Goal: Information Seeking & Learning: Learn about a topic

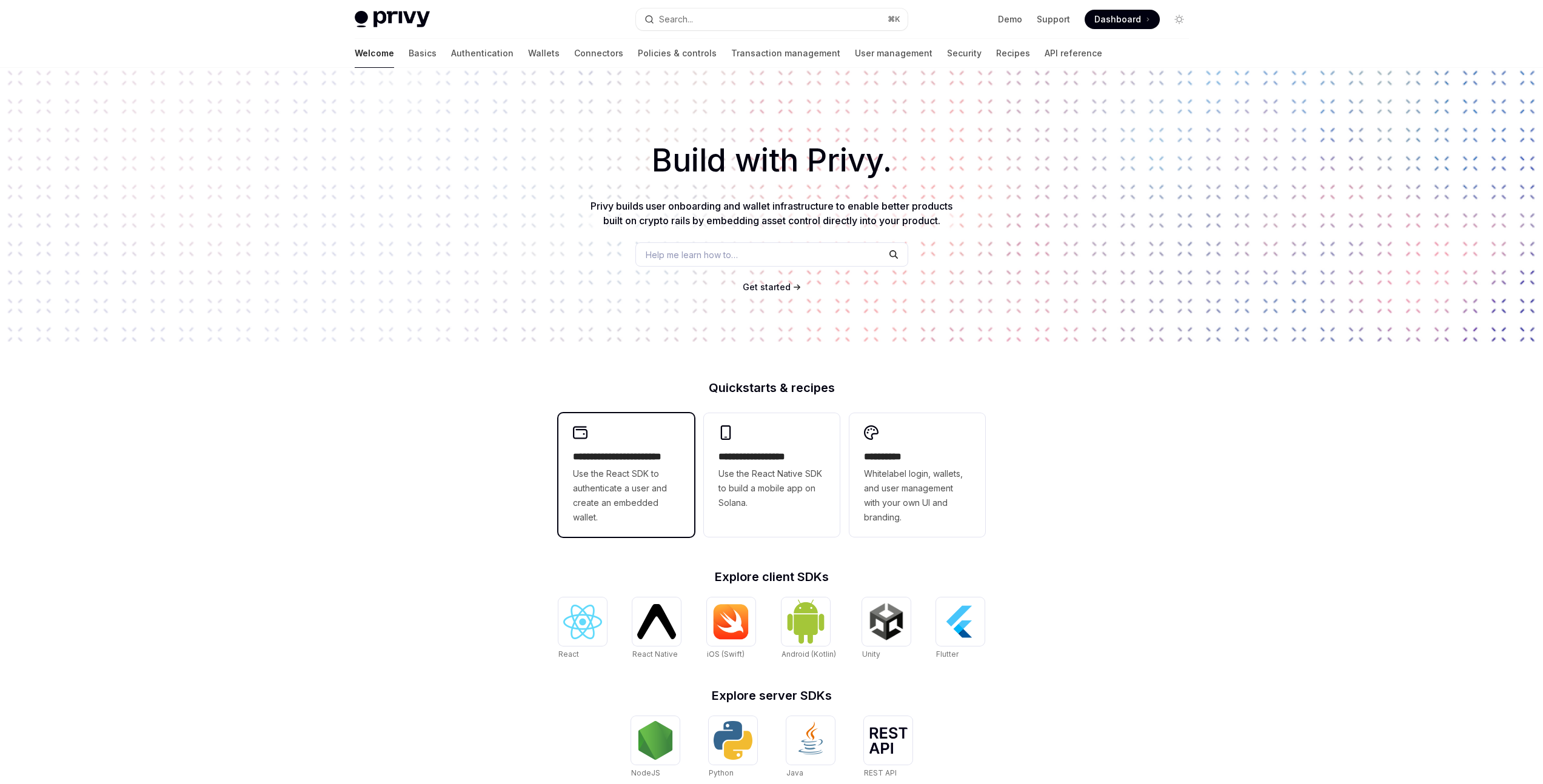
click at [634, 461] on h2 "**********" at bounding box center [626, 457] width 106 height 15
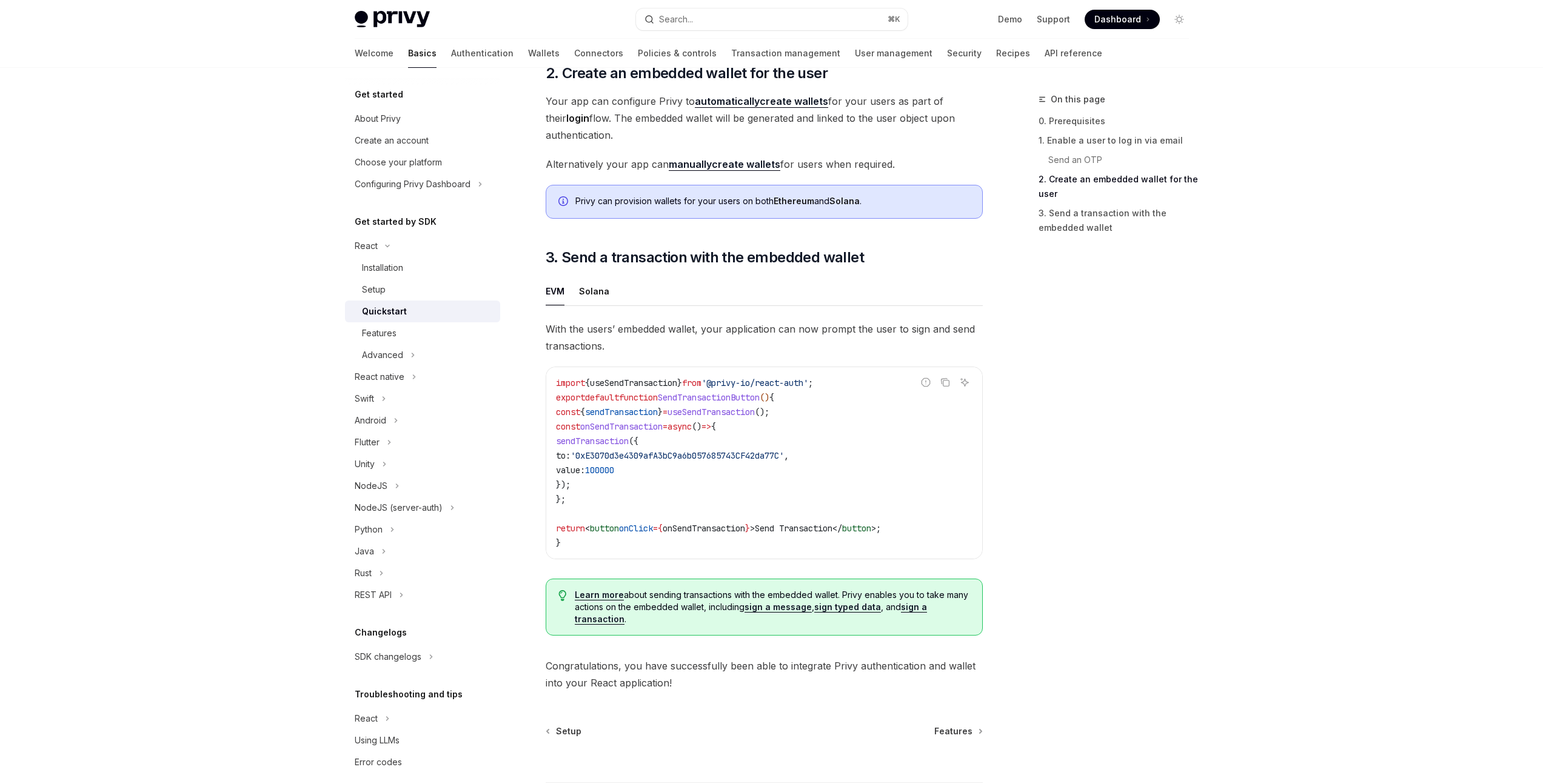
scroll to position [913, 0]
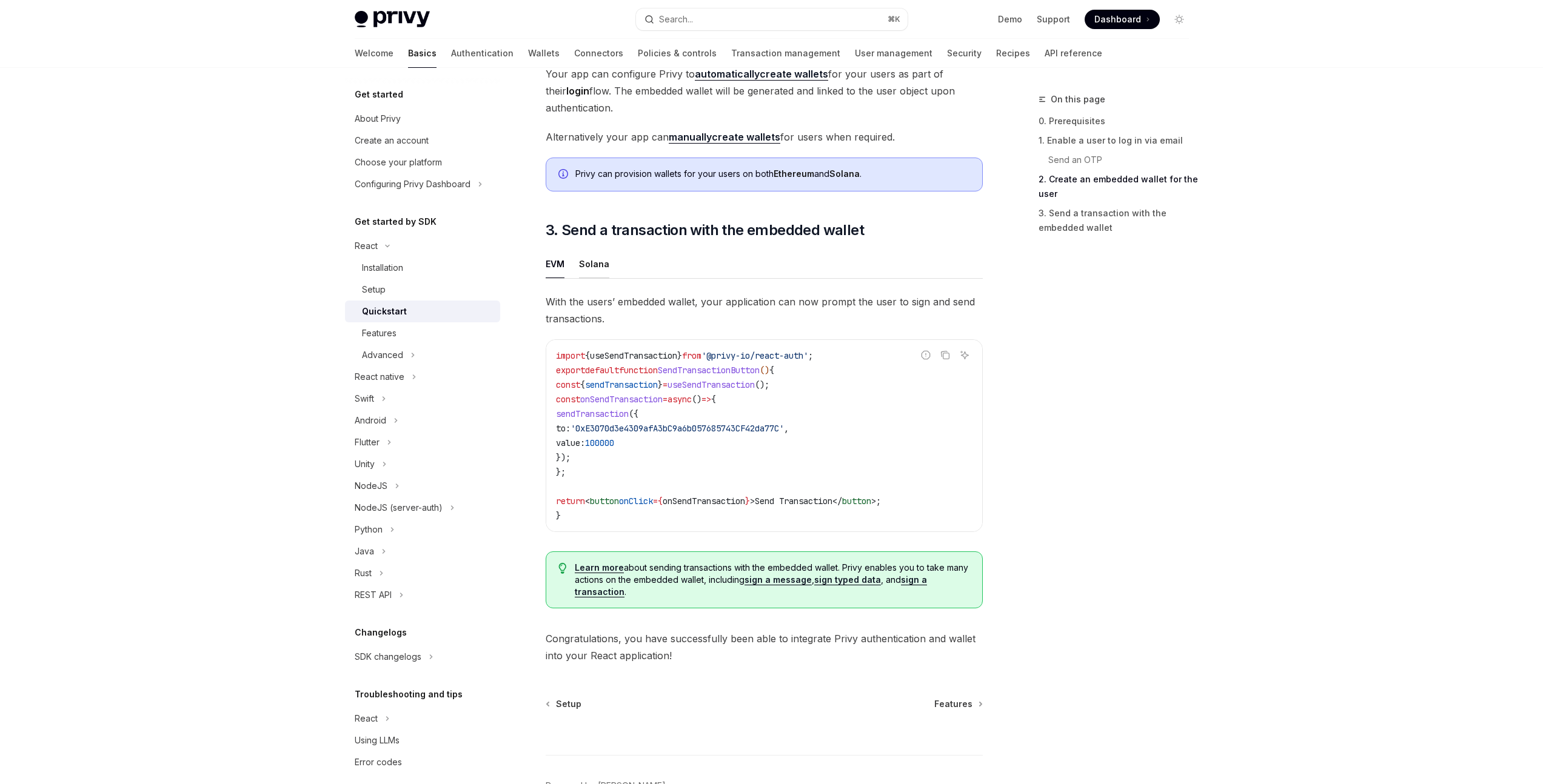
click at [605, 266] on div "Solana" at bounding box center [594, 264] width 31 height 29
type textarea "*"
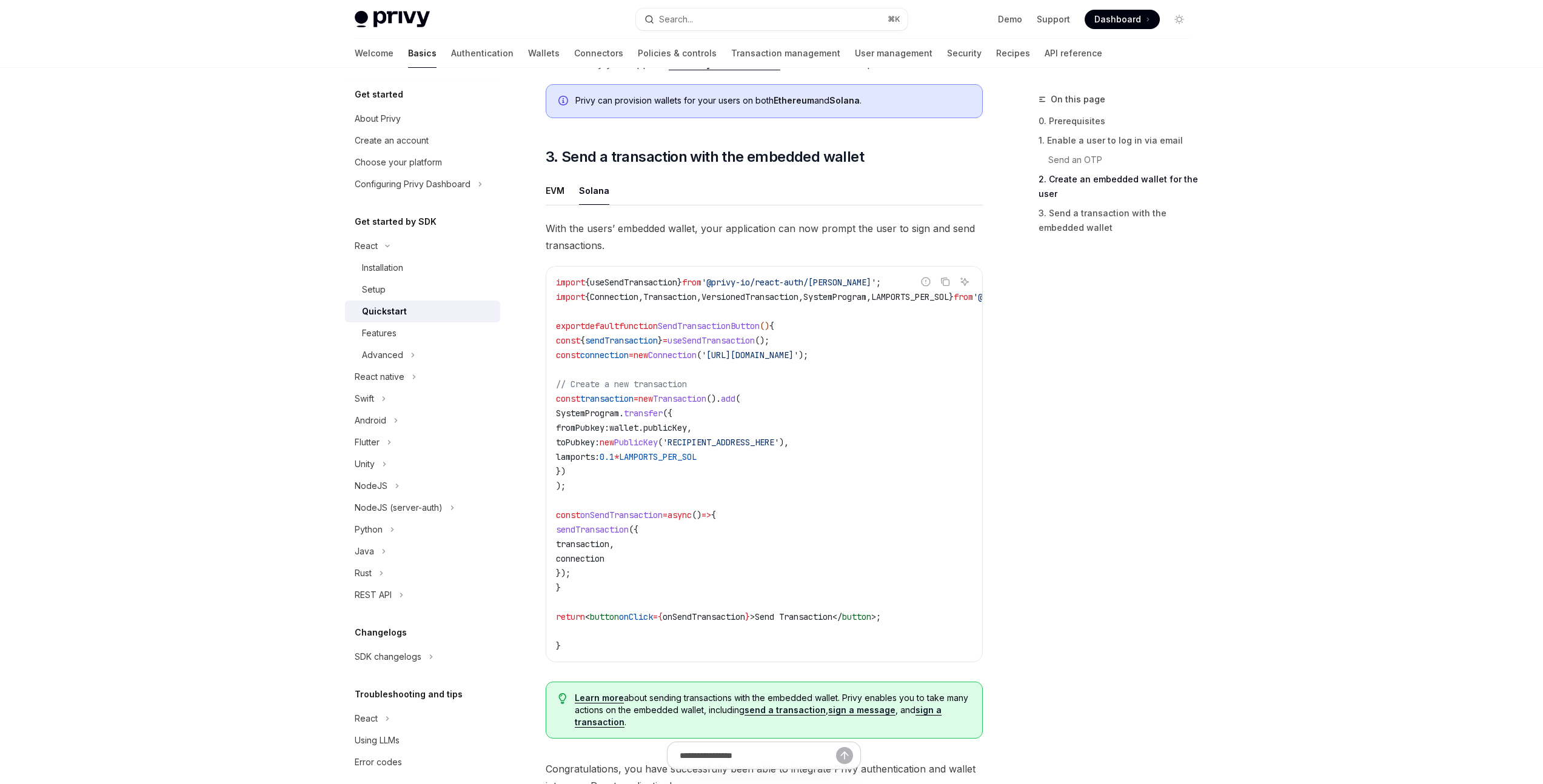
scroll to position [984, 0]
click at [404, 21] on img at bounding box center [392, 19] width 75 height 17
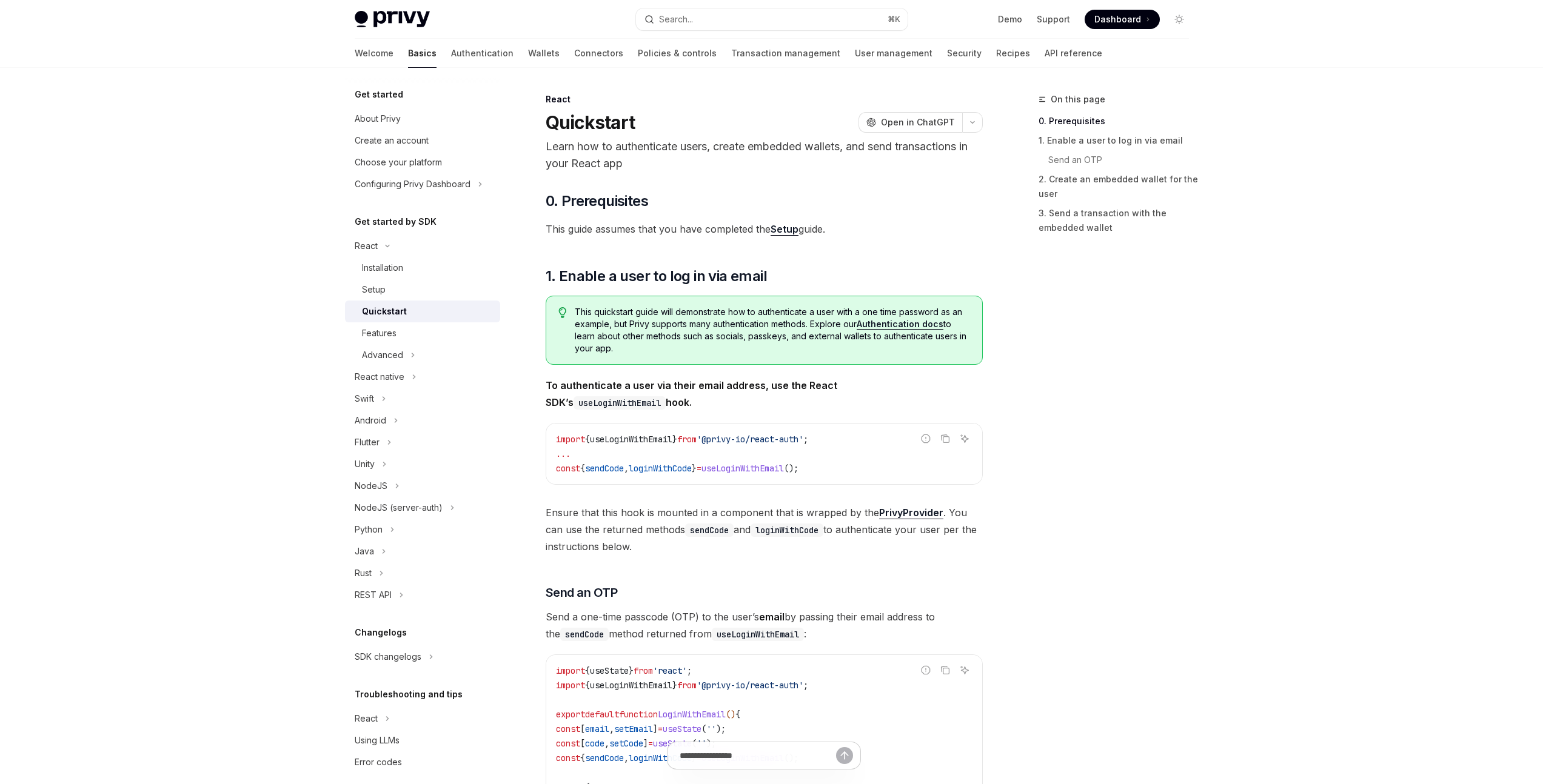
scroll to position [0, 0]
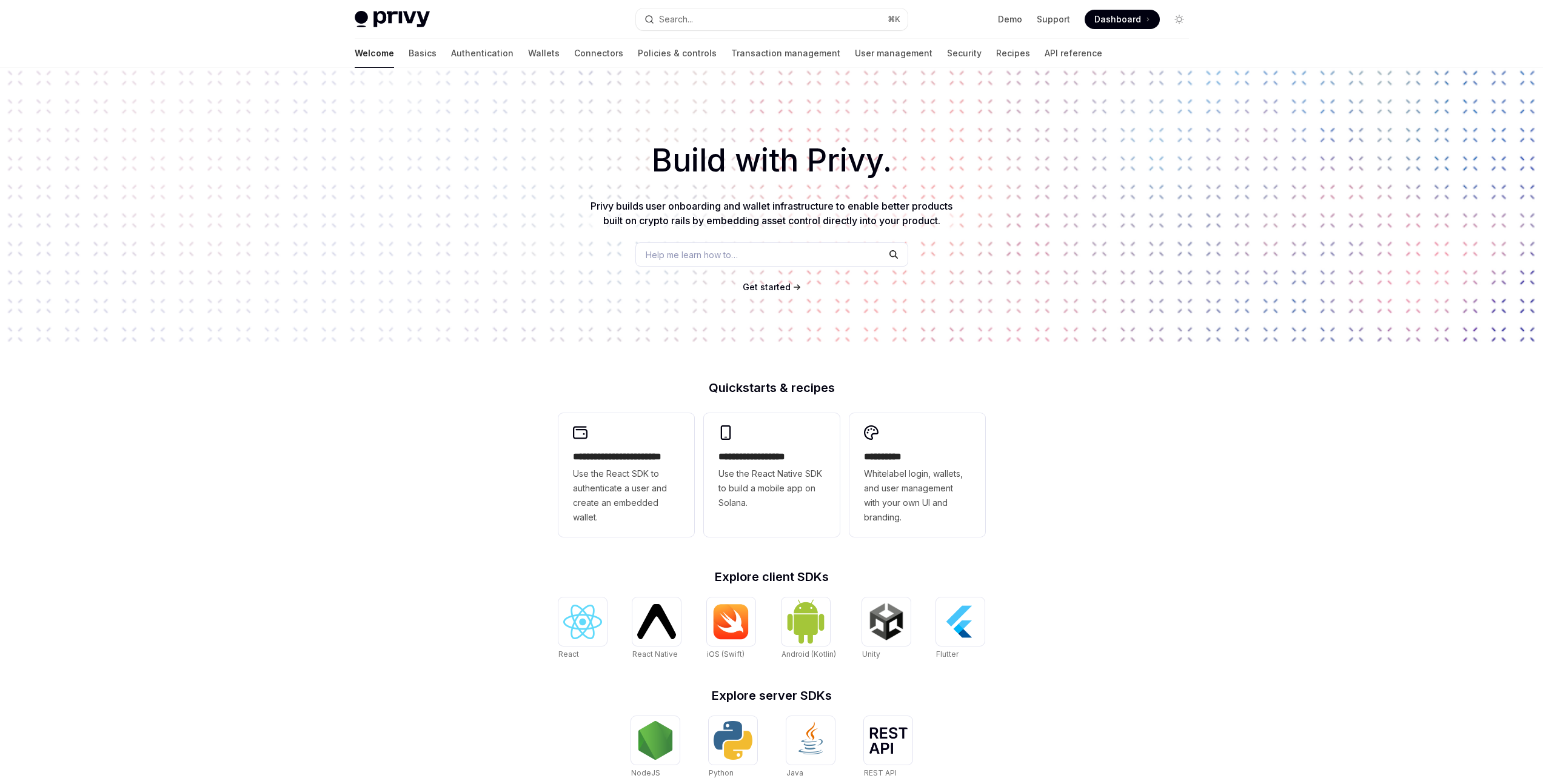
click at [394, 21] on img at bounding box center [392, 19] width 75 height 17
type textarea "*"
